Goal: Task Accomplishment & Management: Manage account settings

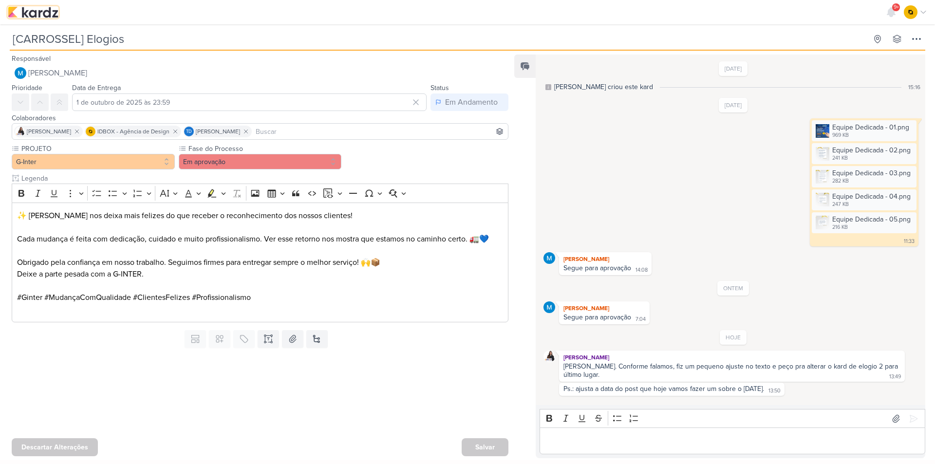
click at [35, 14] on img at bounding box center [33, 12] width 51 height 12
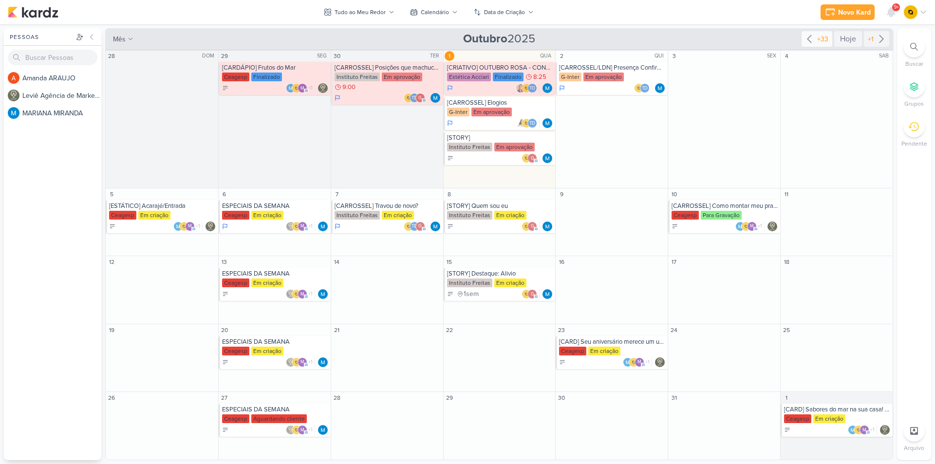
click at [823, 32] on div "+33" at bounding box center [816, 39] width 31 height 16
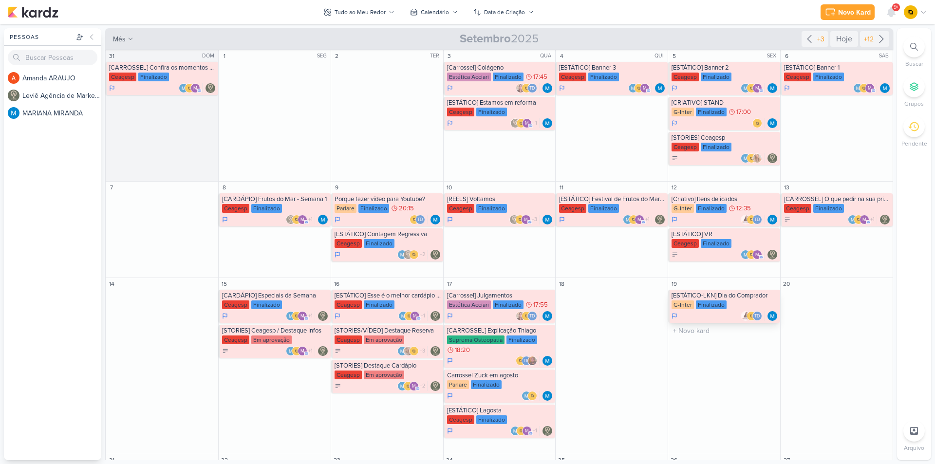
click at [725, 309] on div "G-Inter Finalizado" at bounding box center [724, 305] width 107 height 10
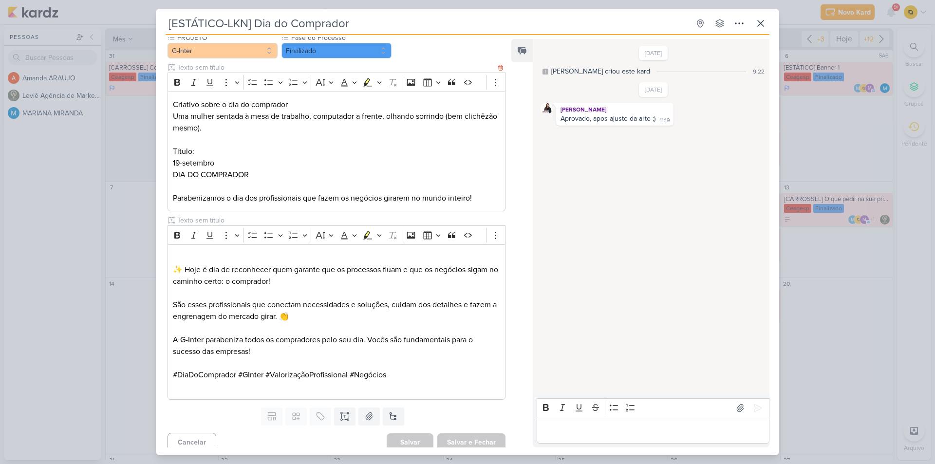
scroll to position [102, 0]
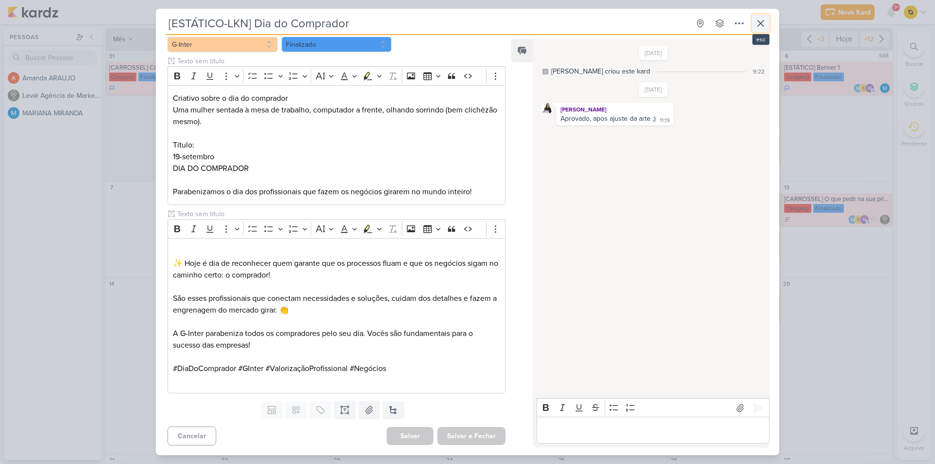
click at [757, 21] on icon at bounding box center [761, 24] width 12 height 12
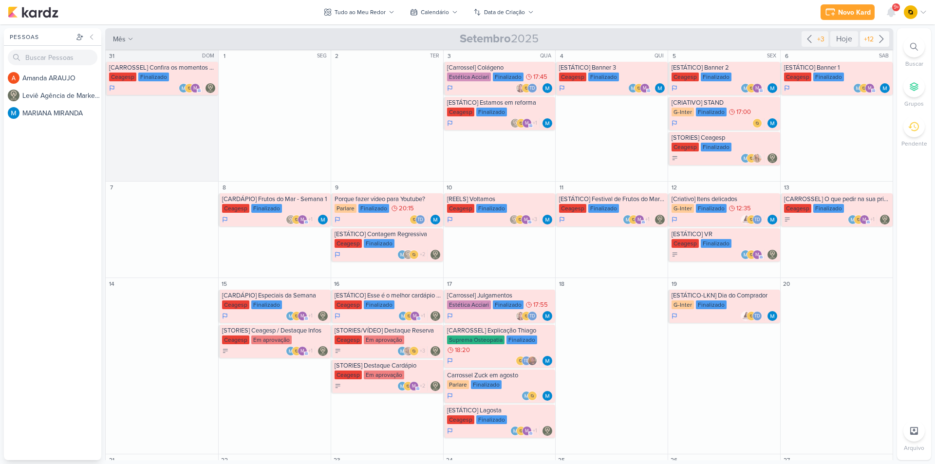
click at [864, 35] on div "+12" at bounding box center [869, 39] width 14 height 10
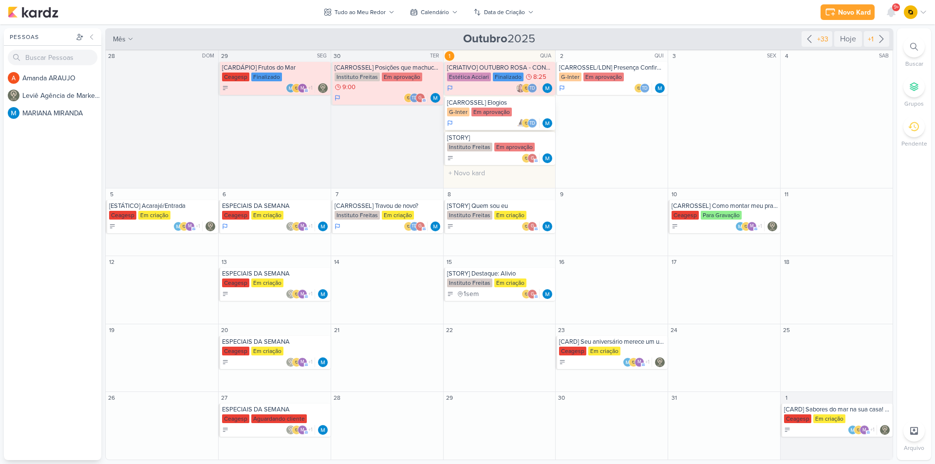
click at [495, 107] on div "[CARROSSEL] Elogios G-Inter Em aprovação Td" at bounding box center [500, 113] width 112 height 33
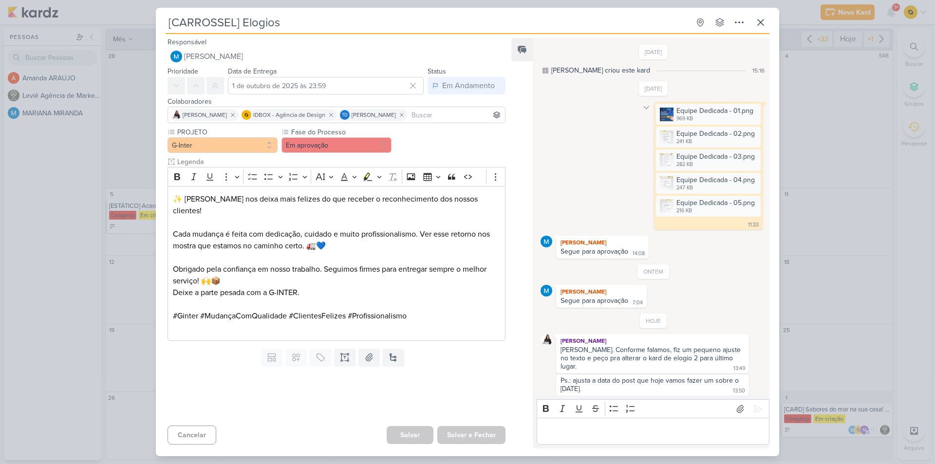
click at [644, 108] on icon at bounding box center [646, 108] width 8 height 8
click at [660, 122] on div "Deletar" at bounding box center [671, 125] width 22 height 10
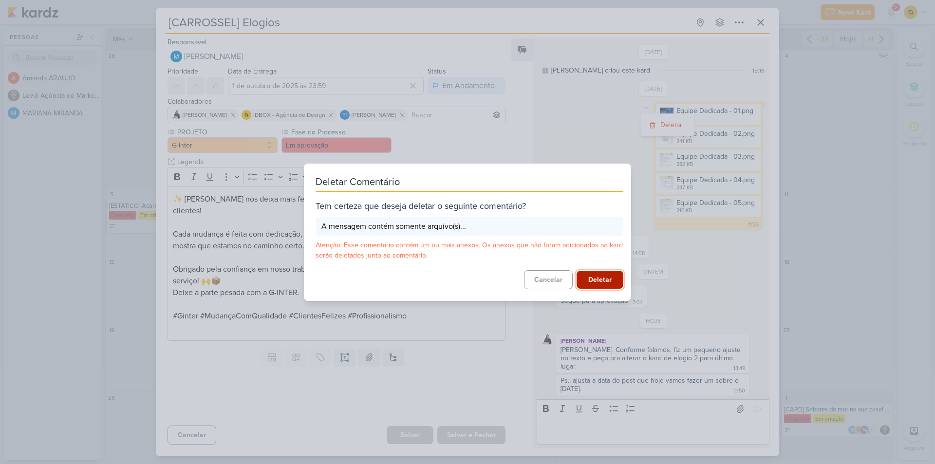
click at [606, 276] on button "Deletar" at bounding box center [599, 280] width 47 height 18
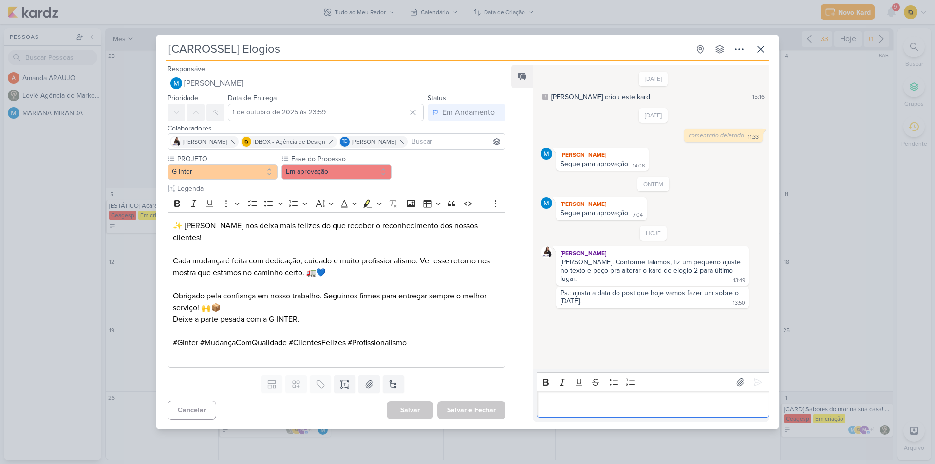
click at [734, 408] on div "Editor editing area: main" at bounding box center [653, 404] width 233 height 27
click at [737, 381] on icon at bounding box center [740, 382] width 10 height 10
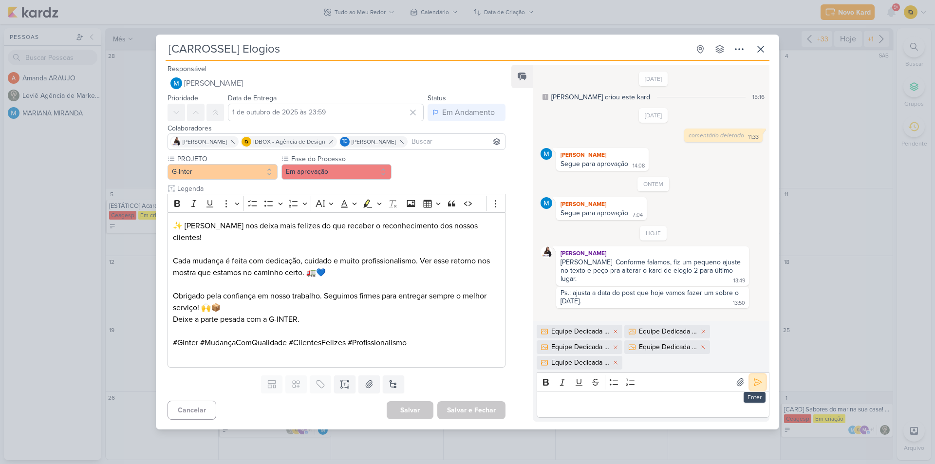
click at [759, 374] on button at bounding box center [758, 382] width 16 height 16
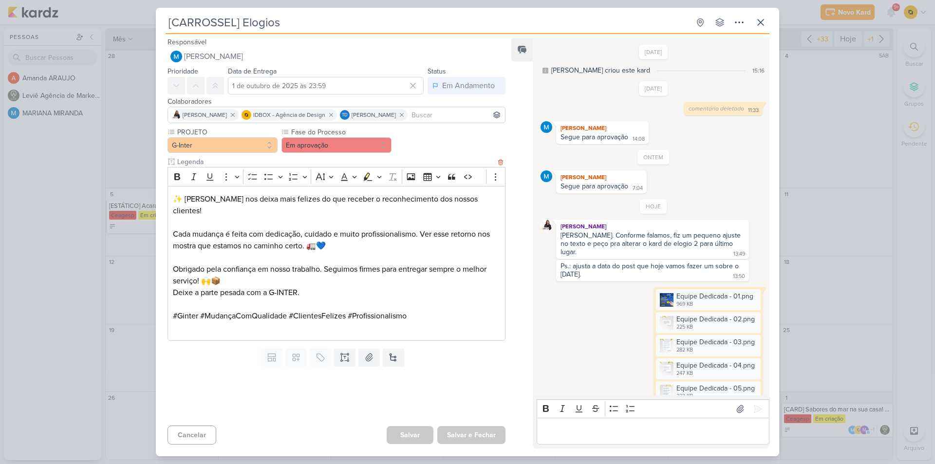
scroll to position [16, 0]
